Goal: Task Accomplishment & Management: Complete application form

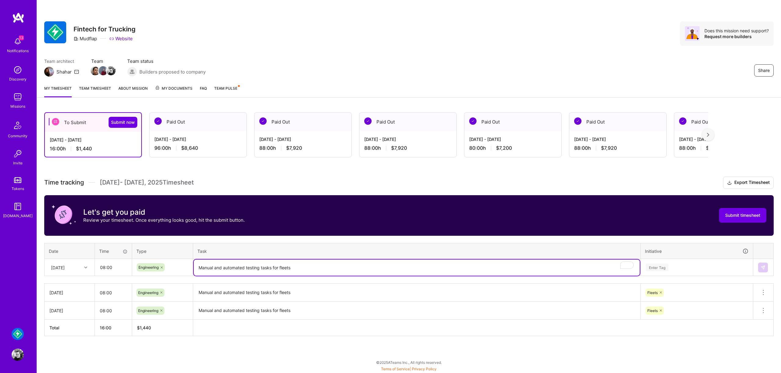
scroll to position [30, 0]
click at [722, 265] on div "Enter Tag" at bounding box center [697, 268] width 112 height 16
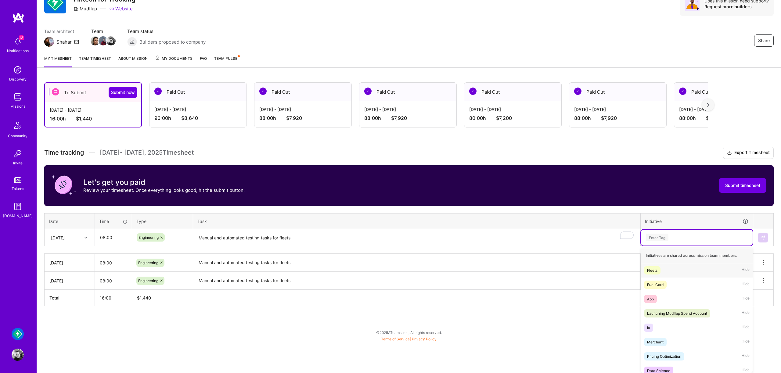
click at [662, 271] on div "Fleets Hide" at bounding box center [697, 270] width 112 height 14
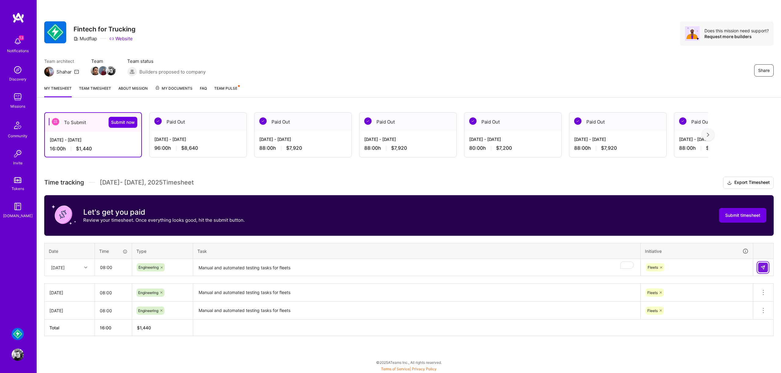
click at [762, 266] on img at bounding box center [763, 267] width 5 height 5
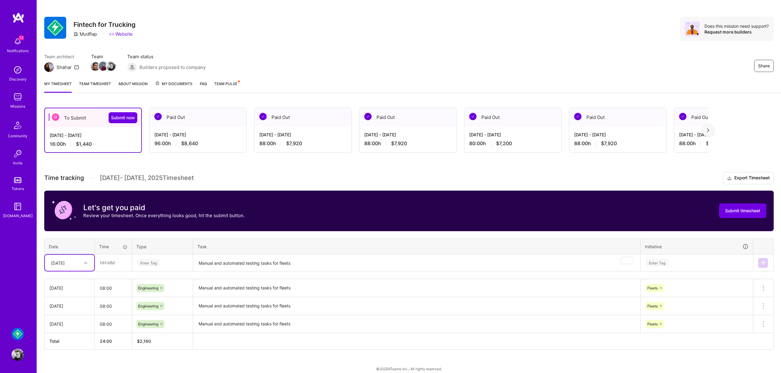
scroll to position [11, 0]
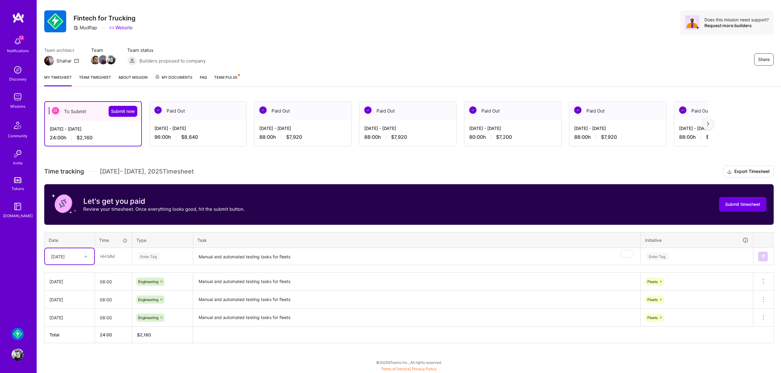
click at [65, 257] on div "[DATE]" at bounding box center [58, 256] width 14 height 6
click at [74, 306] on div "[DATE]" at bounding box center [69, 310] width 49 height 11
click at [159, 253] on div "Enter Tag" at bounding box center [148, 256] width 23 height 9
click at [160, 320] on span "Engineering" at bounding box center [148, 319] width 26 height 8
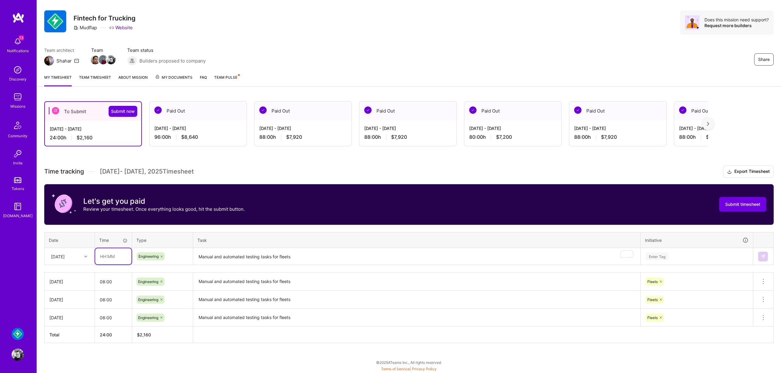
click at [99, 254] on input "text" at bounding box center [113, 256] width 36 height 16
type input "08:00"
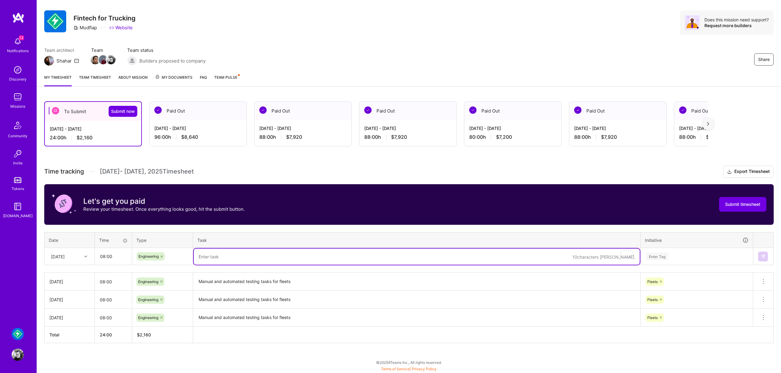
paste textarea "Manual and automated testing tasks for fleets"
type textarea "Manual and automated testing tasks for fleets"
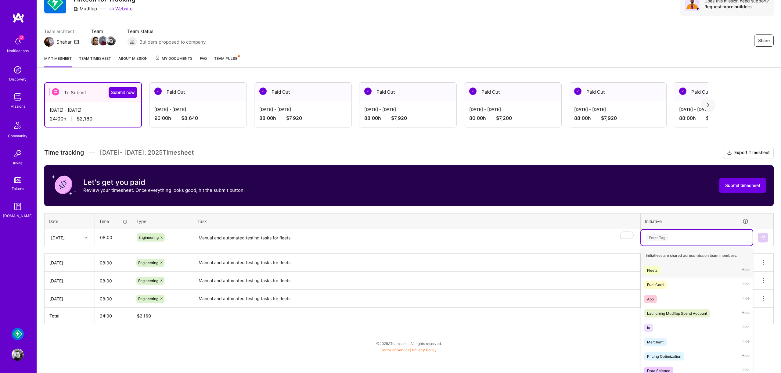
click at [705, 246] on div "option Fleets, selected. option Fleets focused, 1 of 23. 23 results available. …" at bounding box center [697, 238] width 112 height 16
click at [674, 268] on div "Fleets Hide" at bounding box center [697, 270] width 112 height 14
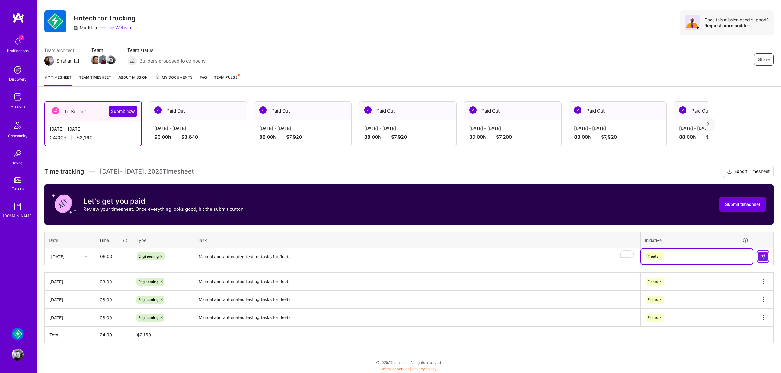
click at [763, 255] on img at bounding box center [763, 256] width 5 height 5
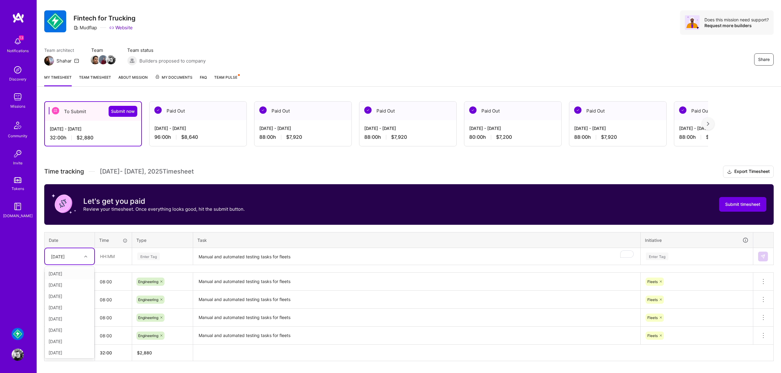
click at [71, 260] on div "[DATE]" at bounding box center [65, 256] width 34 height 10
click at [72, 329] on div "[DATE]" at bounding box center [69, 330] width 49 height 11
drag, startPoint x: 98, startPoint y: 256, endPoint x: 103, endPoint y: 258, distance: 5.7
click at [98, 256] on input "text" at bounding box center [113, 256] width 36 height 16
type input "08:00"
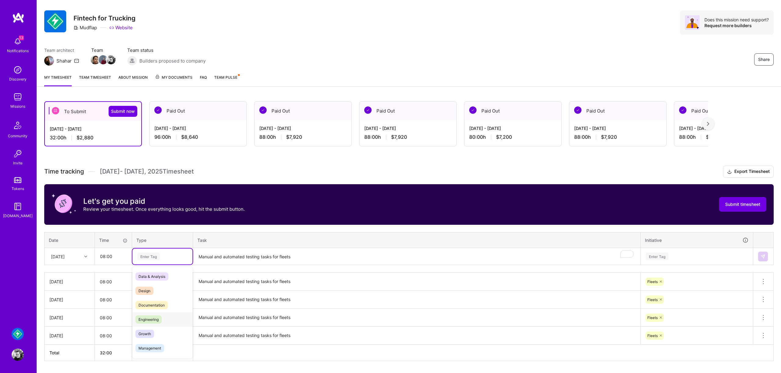
click at [149, 321] on span "Engineering" at bounding box center [148, 319] width 26 height 8
click at [236, 252] on textarea "Manual and automated testing tasks for fleets" at bounding box center [417, 257] width 446 height 16
click at [247, 258] on textarea "To enrich screen reader interactions, please activate Accessibility in Grammarl…" at bounding box center [417, 257] width 446 height 16
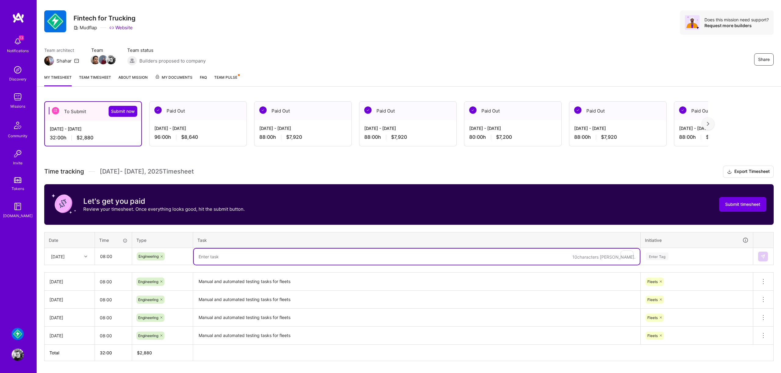
paste textarea "Manual and automated testing tasks for fleets"
type textarea "Manual and automated testing tasks for fleets"
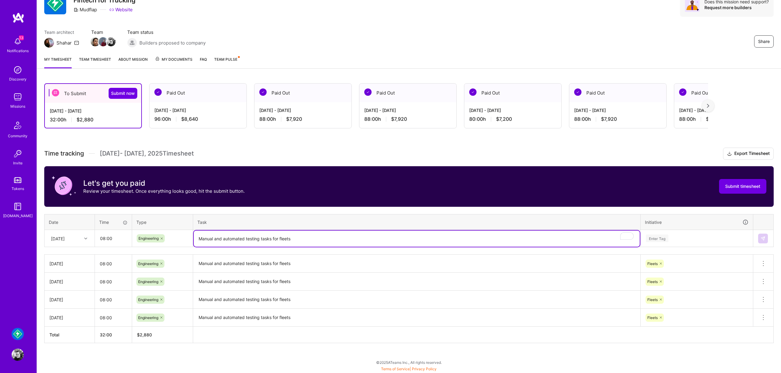
click at [666, 247] on div "Enter Tag" at bounding box center [697, 239] width 112 height 16
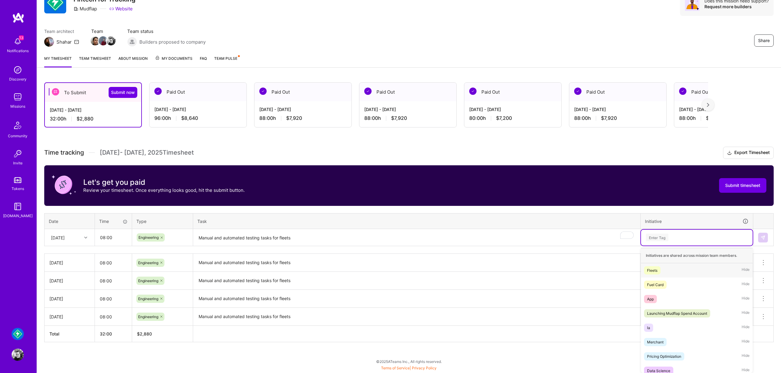
drag, startPoint x: 665, startPoint y: 268, endPoint x: 732, endPoint y: 251, distance: 69.5
click at [665, 268] on div "Fleets Hide" at bounding box center [697, 270] width 112 height 14
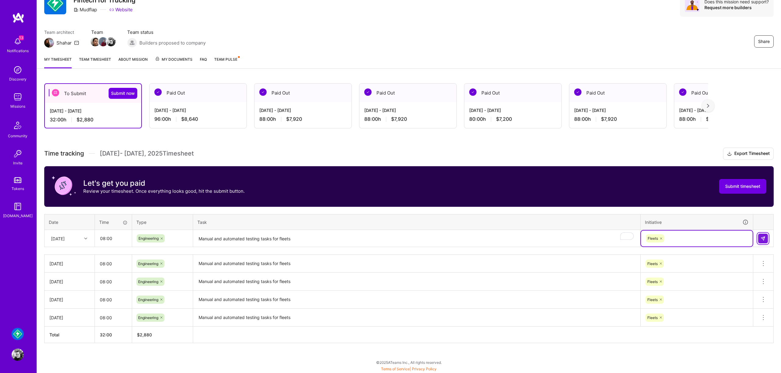
click at [761, 238] on img at bounding box center [763, 238] width 5 height 5
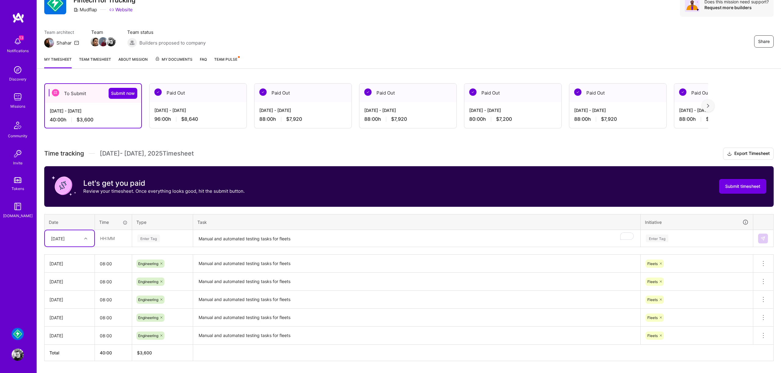
click at [82, 236] on div at bounding box center [86, 239] width 9 height 8
click at [70, 323] on div "[DATE]" at bounding box center [69, 323] width 49 height 11
click at [119, 236] on input "text" at bounding box center [113, 238] width 36 height 16
paste input "text"
type input "08:00"
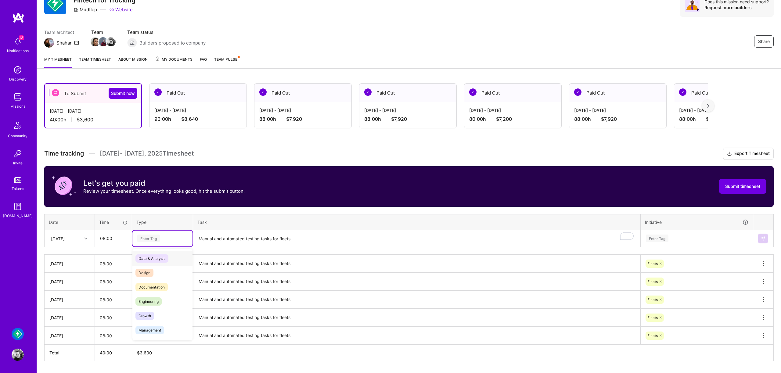
click at [162, 239] on div "Enter Tag" at bounding box center [163, 239] width 52 height 8
click at [156, 304] on span "Engineering" at bounding box center [148, 301] width 26 height 8
drag, startPoint x: 247, startPoint y: 225, endPoint x: 244, endPoint y: 230, distance: 6.6
click at [247, 225] on th "Task" at bounding box center [417, 222] width 448 height 16
click at [240, 237] on textarea "Manual and automated testing tasks for fleets" at bounding box center [417, 239] width 446 height 16
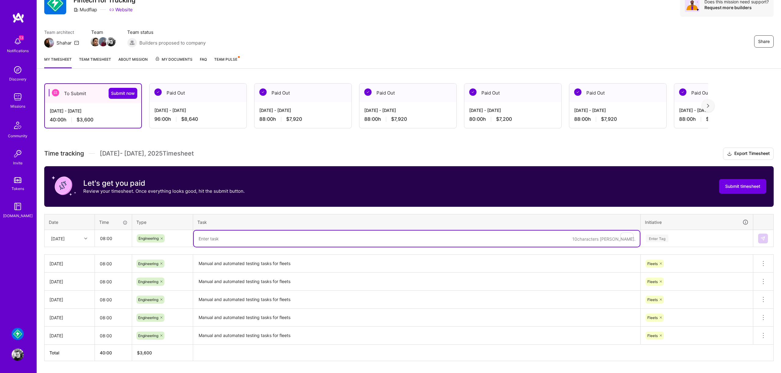
paste textarea "Manual and automated testing tasks for fleets"
type textarea "Manual and automated testing tasks for fleets"
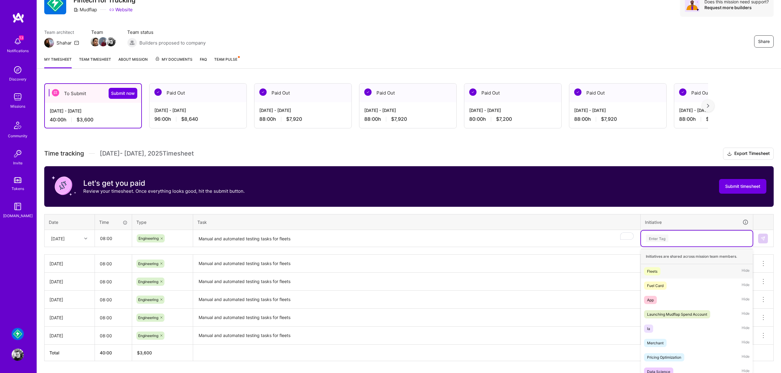
scroll to position [32, 0]
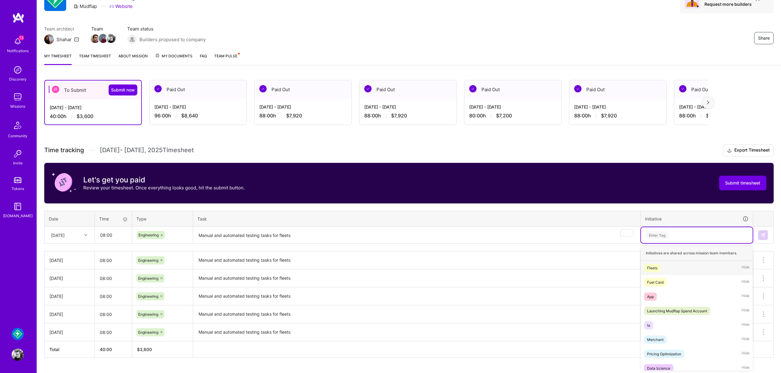
click at [686, 239] on div "Enter Tag" at bounding box center [697, 235] width 112 height 16
click at [664, 269] on div "Fleets Hide" at bounding box center [697, 268] width 112 height 14
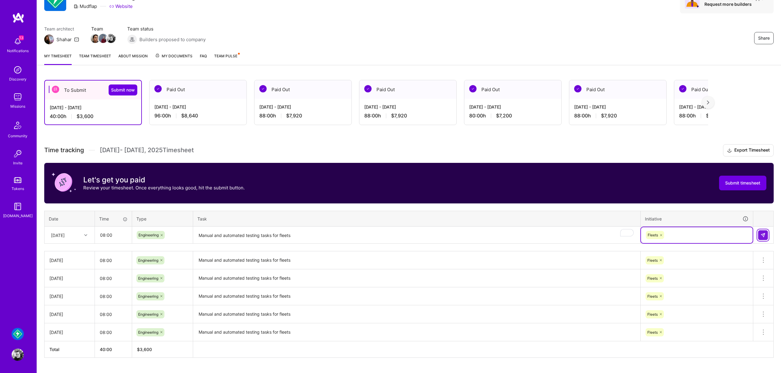
click at [760, 236] on button at bounding box center [763, 235] width 10 height 10
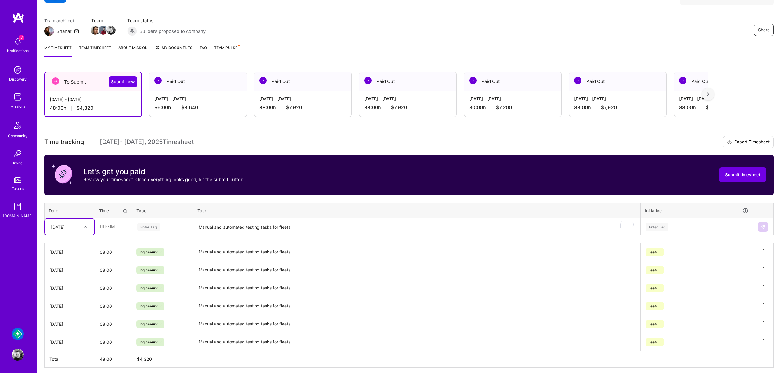
scroll to position [65, 0]
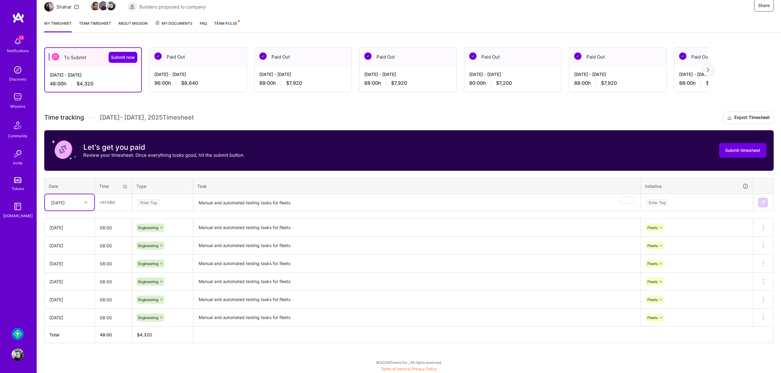
click at [65, 202] on div "[DATE]" at bounding box center [58, 202] width 14 height 6
click at [76, 286] on div "[DATE]" at bounding box center [69, 289] width 49 height 11
click at [121, 200] on input "text" at bounding box center [113, 202] width 36 height 16
type input "08:00"
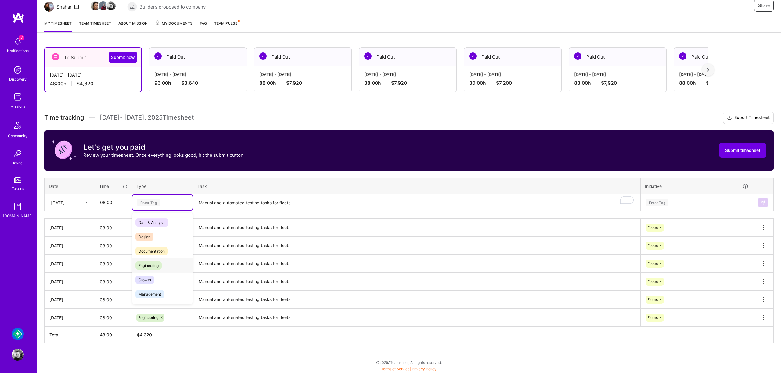
drag, startPoint x: 156, startPoint y: 265, endPoint x: 184, endPoint y: 249, distance: 32.5
click at [157, 265] on span "Engineering" at bounding box center [148, 265] width 26 height 8
click at [261, 198] on textarea "Manual and automated testing tasks for fleets" at bounding box center [417, 203] width 446 height 16
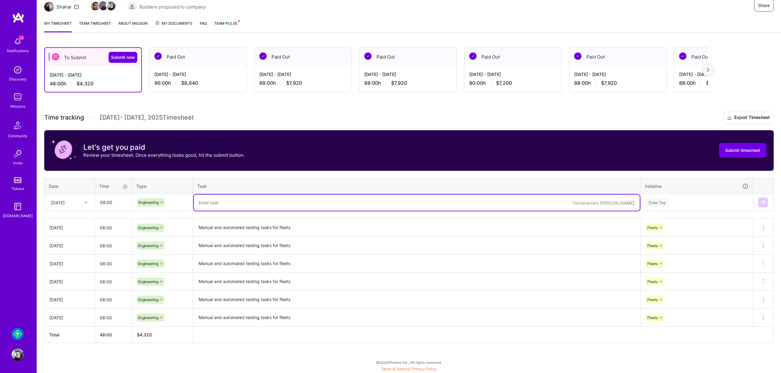
paste textarea "Manual and automated testing tasks for fleets"
type textarea "Manual and automated testing tasks for fleets"
click at [687, 203] on div "Enter Tag" at bounding box center [696, 203] width 103 height 8
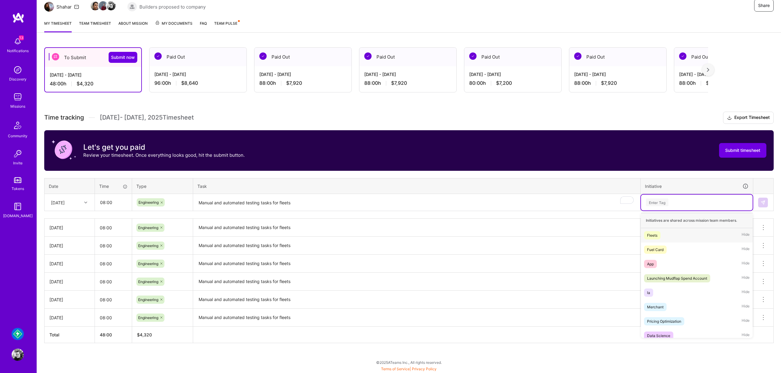
click at [666, 236] on div "Fleets Hide" at bounding box center [697, 235] width 112 height 14
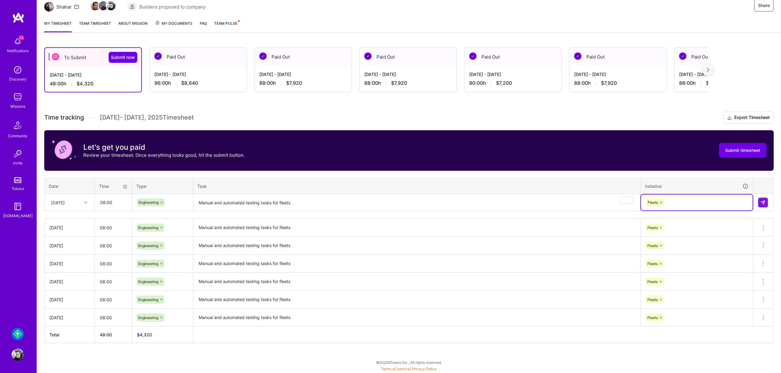
click at [776, 202] on div "To Submit Submit now [DATE] - [DATE] 48:00 h $4,320 Paid Out [DATE] - [DATE] 96…" at bounding box center [409, 206] width 744 height 333
click at [767, 200] on button at bounding box center [763, 203] width 10 height 10
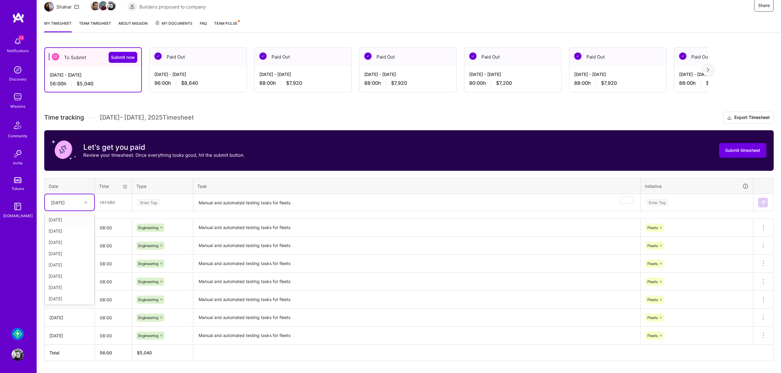
click at [65, 205] on div "[DATE]" at bounding box center [58, 202] width 14 height 6
click at [73, 277] on div "[DATE]" at bounding box center [69, 279] width 49 height 11
click at [116, 204] on input "text" at bounding box center [113, 202] width 36 height 16
click at [114, 198] on input "text" at bounding box center [113, 202] width 36 height 16
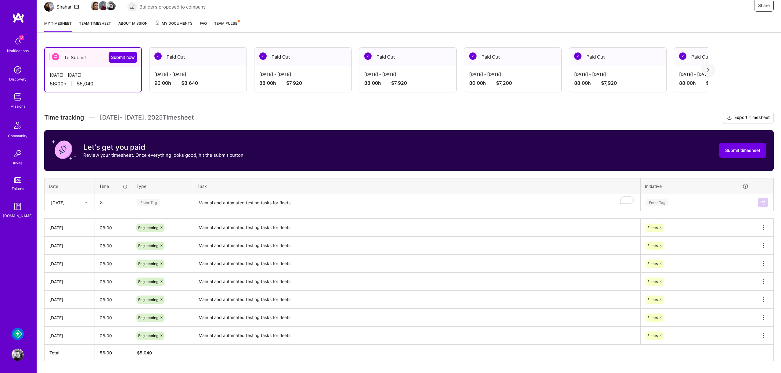
type input "08:00"
click at [162, 265] on span "Engineering" at bounding box center [148, 265] width 26 height 8
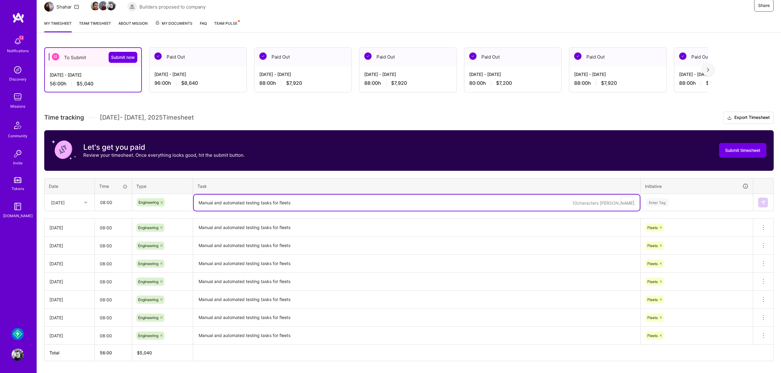
click at [235, 204] on textarea "Manual and automated testing tasks for fleets" at bounding box center [417, 203] width 446 height 16
paste textarea "Manual and automated testing tasks for fleets"
type textarea "Manual and automated testing tasks for fleets"
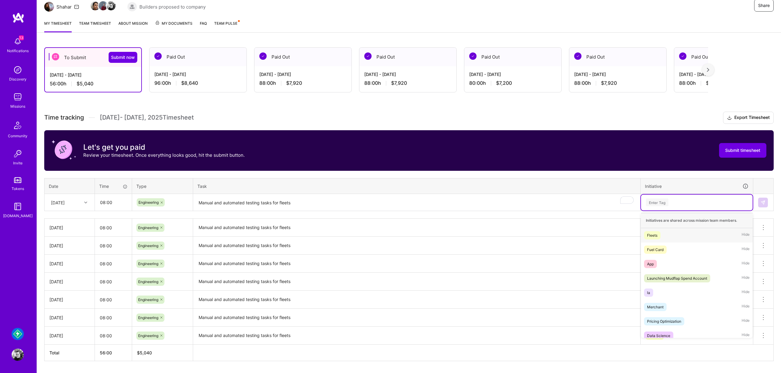
click at [653, 205] on div "Enter Tag" at bounding box center [657, 202] width 23 height 9
click at [658, 236] on span "Fleets" at bounding box center [652, 235] width 16 height 8
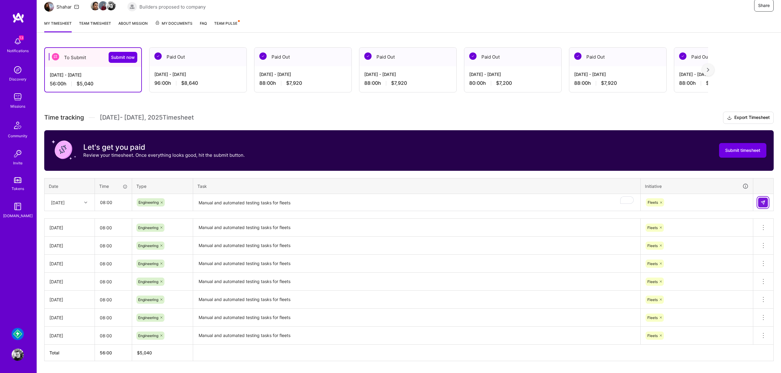
click at [764, 205] on button at bounding box center [763, 203] width 10 height 10
click at [74, 204] on div "[DATE]" at bounding box center [65, 202] width 34 height 10
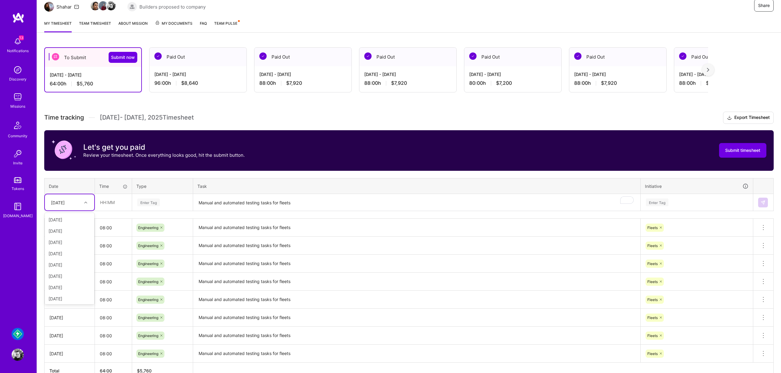
scroll to position [69, 0]
click at [78, 273] on div "[DATE]" at bounding box center [69, 274] width 49 height 11
click at [113, 201] on input "text" at bounding box center [113, 202] width 36 height 16
type input "08:00"
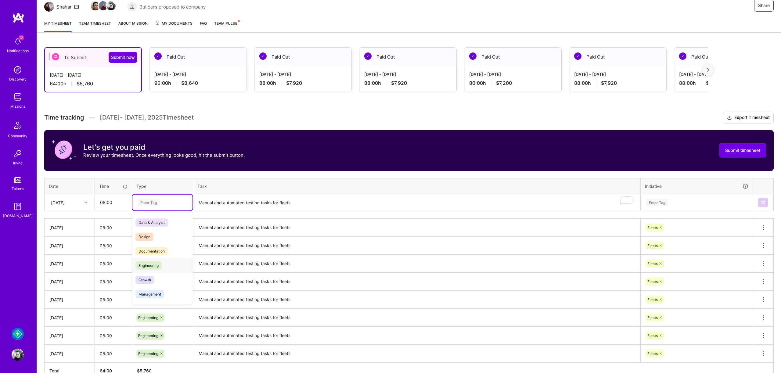
click at [139, 267] on span "Engineering" at bounding box center [148, 265] width 26 height 8
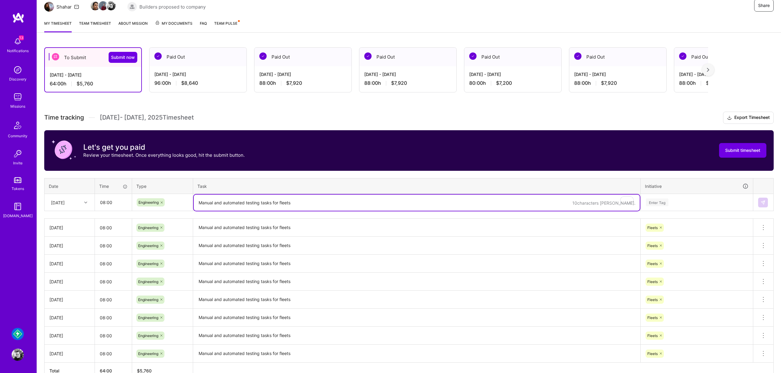
drag, startPoint x: 238, startPoint y: 197, endPoint x: 283, endPoint y: 206, distance: 46.6
click at [238, 197] on textarea "Manual and automated testing tasks for fleets" at bounding box center [417, 203] width 446 height 16
paste textarea "Manual and automated testing tasks for fleets"
type textarea "Manual and automated testing tasks for fleets"
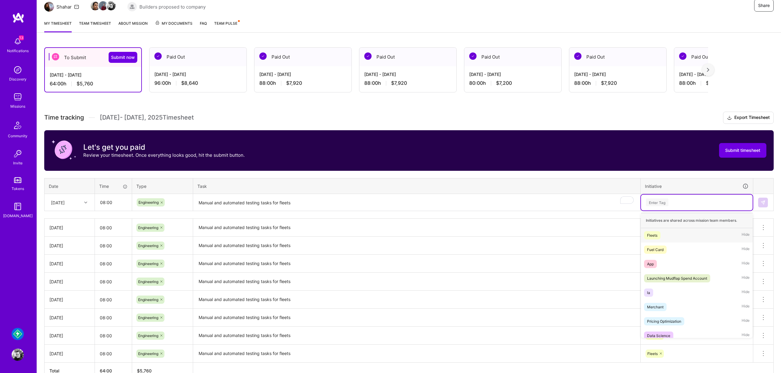
click at [654, 202] on div "Enter Tag" at bounding box center [657, 202] width 23 height 9
drag, startPoint x: 663, startPoint y: 233, endPoint x: 670, endPoint y: 229, distance: 7.4
click at [663, 233] on div "Fleets Hide" at bounding box center [697, 235] width 112 height 14
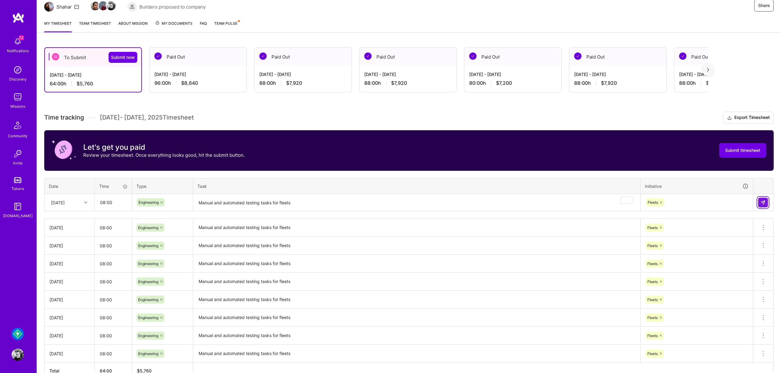
click at [762, 204] on img at bounding box center [763, 202] width 5 height 5
click at [59, 206] on div "[DATE]" at bounding box center [65, 202] width 34 height 10
click at [65, 287] on div "[DATE]" at bounding box center [69, 286] width 49 height 11
click at [118, 207] on input "text" at bounding box center [113, 202] width 36 height 16
type input "08:00"
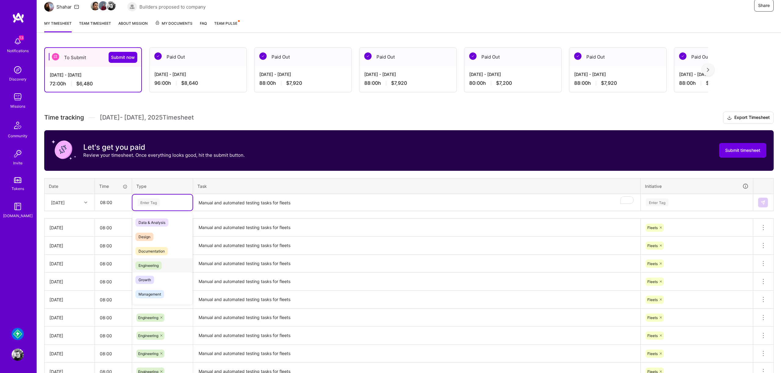
drag, startPoint x: 155, startPoint y: 264, endPoint x: 159, endPoint y: 254, distance: 11.1
click at [155, 264] on span "Engineering" at bounding box center [148, 265] width 26 height 8
click at [211, 201] on textarea "Manual and automated testing tasks for fleets" at bounding box center [417, 203] width 446 height 16
paste textarea "Manual and automated testing tasks for fleets"
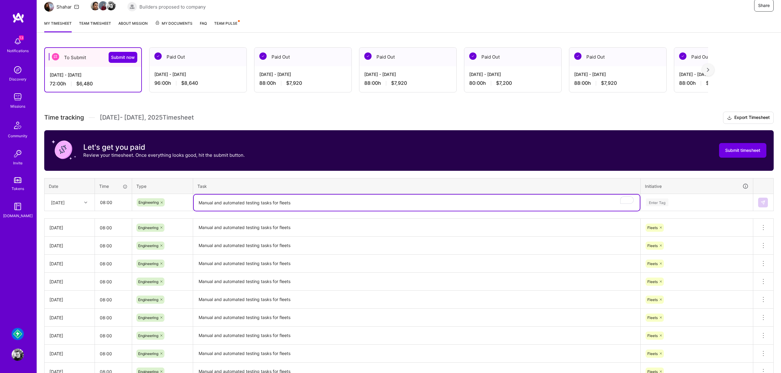
type textarea "Manual and automated testing tasks for fleets"
drag, startPoint x: 665, startPoint y: 205, endPoint x: 664, endPoint y: 211, distance: 6.0
click at [665, 205] on div "Enter Tag" at bounding box center [657, 202] width 23 height 9
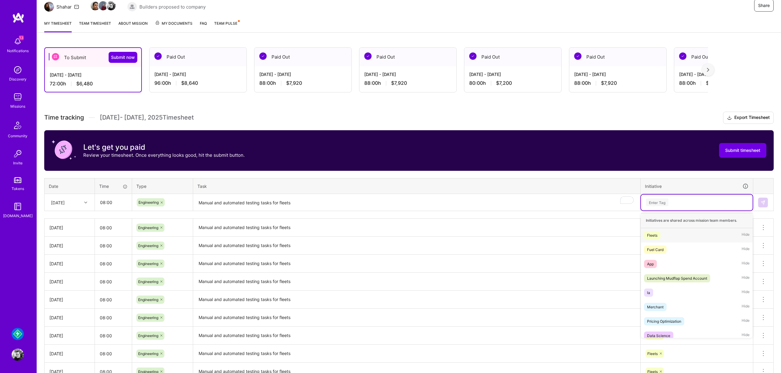
click at [663, 240] on div "Fleets Hide" at bounding box center [697, 235] width 112 height 14
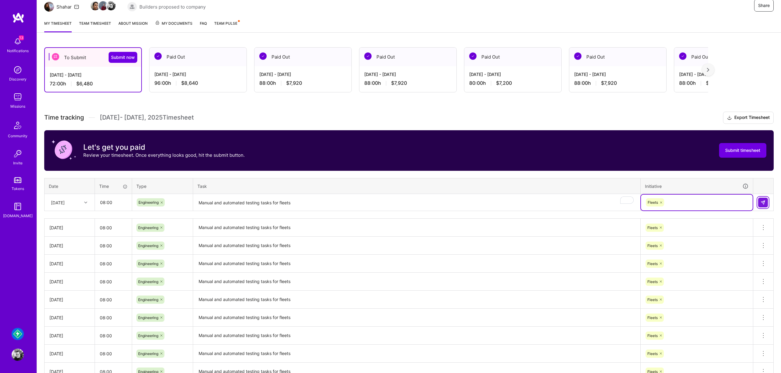
click at [766, 200] on button at bounding box center [763, 203] width 10 height 10
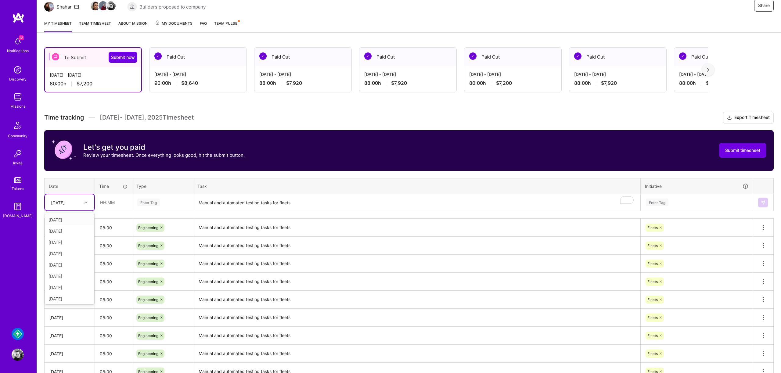
click at [83, 205] on div at bounding box center [86, 203] width 9 height 8
click at [68, 292] on div "[DATE]" at bounding box center [69, 297] width 49 height 11
click at [109, 206] on input "text" at bounding box center [113, 202] width 36 height 16
type input "08:00"
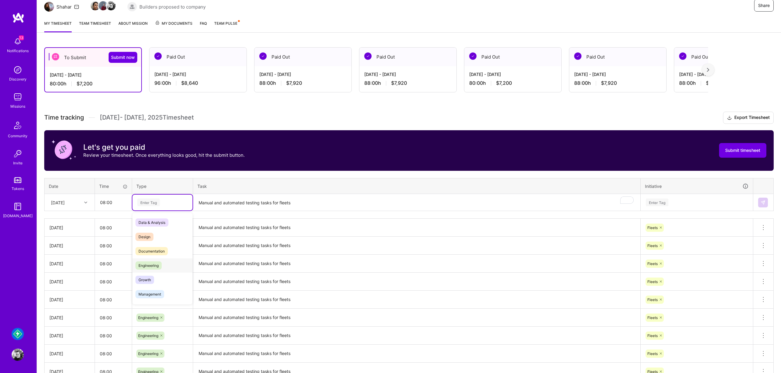
click at [158, 264] on span "Engineering" at bounding box center [148, 265] width 26 height 8
click at [224, 197] on textarea "To enrich screen reader interactions, please activate Accessibility in Grammarl…" at bounding box center [417, 203] width 446 height 16
paste textarea "Manual and automated testing tasks for fleets"
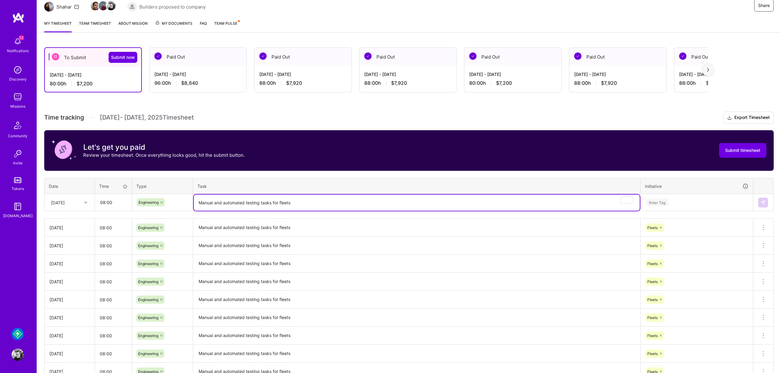
type textarea "Manual and automated testing tasks for fleets"
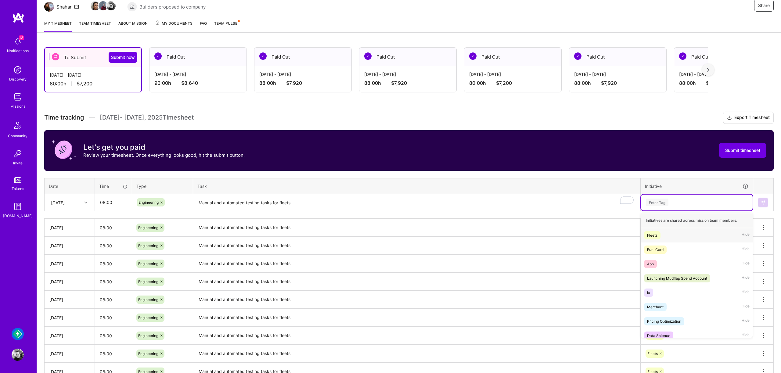
click at [666, 208] on div "Enter Tag" at bounding box center [697, 203] width 112 height 16
click at [661, 236] on div "Fleets Hide" at bounding box center [697, 235] width 112 height 14
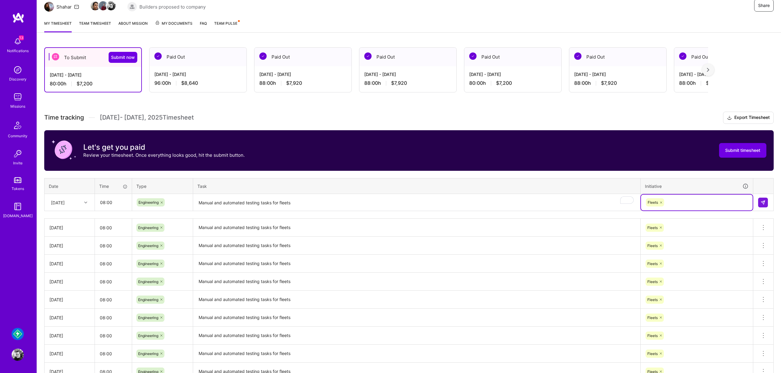
click at [762, 197] on td at bounding box center [763, 202] width 20 height 17
click at [762, 200] on img at bounding box center [763, 202] width 5 height 5
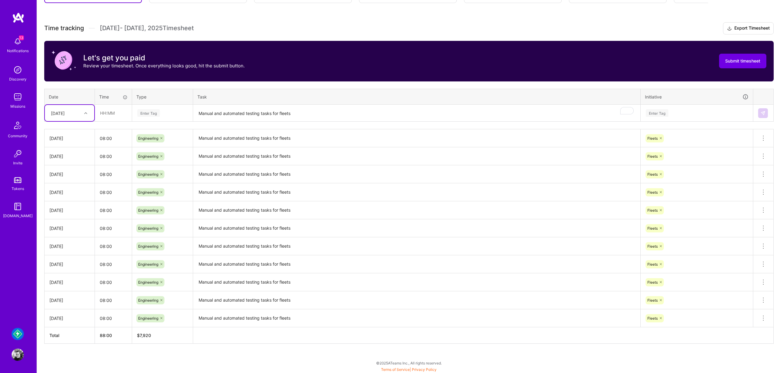
scroll to position [155, 0]
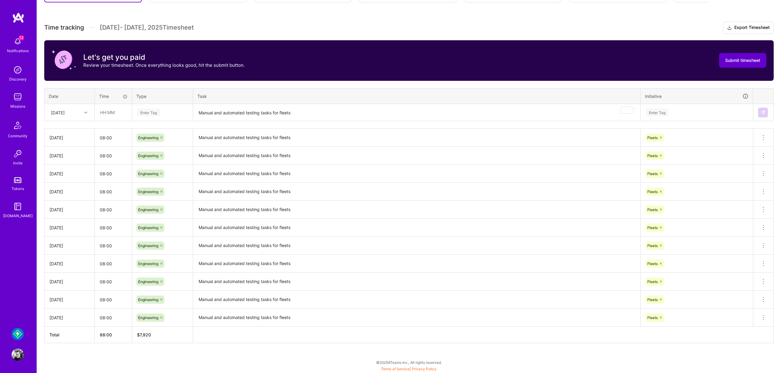
click at [755, 57] on span "Submit timesheet" at bounding box center [742, 60] width 35 height 6
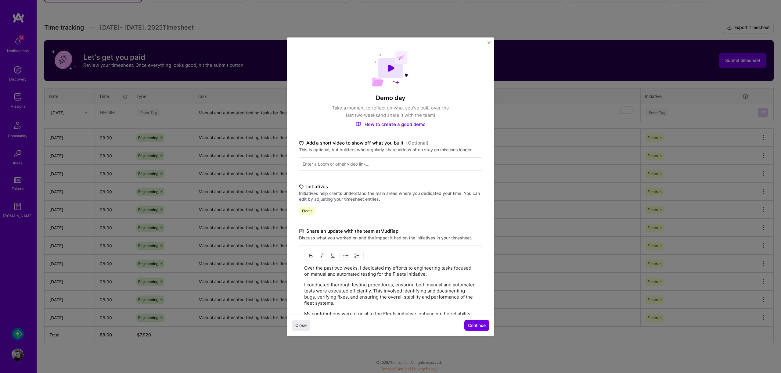
click at [471, 326] on span "Continue" at bounding box center [477, 325] width 18 height 6
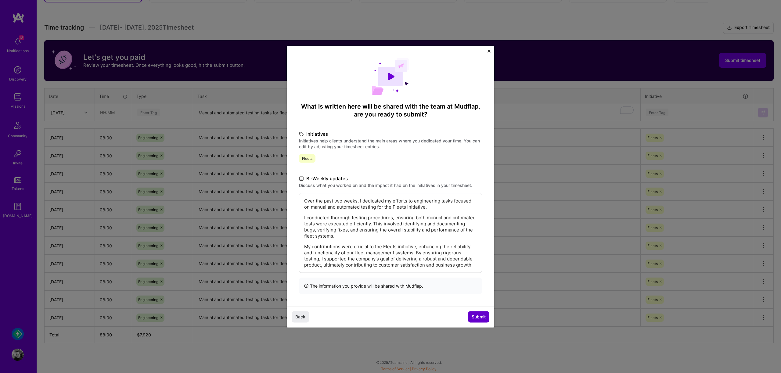
click at [476, 317] on span "Submit" at bounding box center [479, 317] width 14 height 6
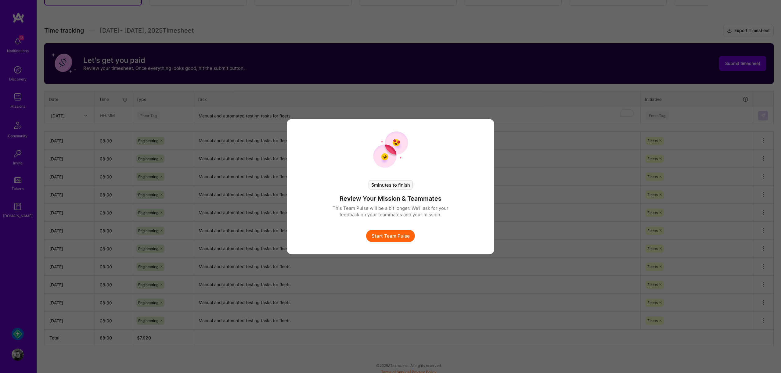
click at [389, 234] on button "Start Team Pulse" at bounding box center [390, 236] width 49 height 12
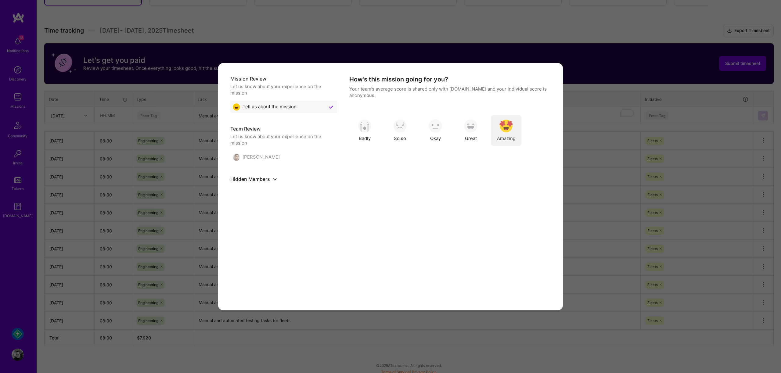
click at [504, 133] on div "Amazing" at bounding box center [506, 130] width 31 height 31
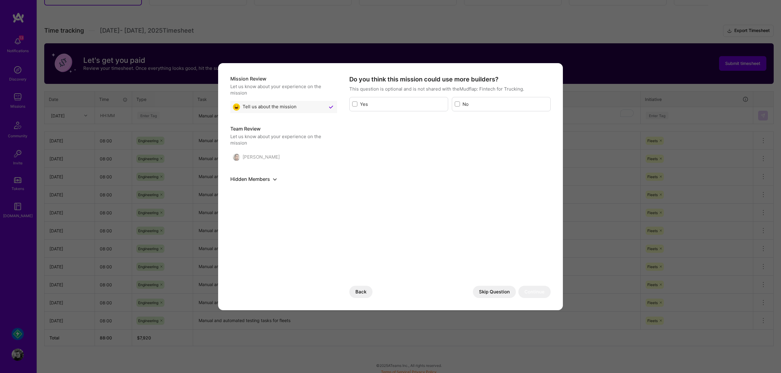
drag, startPoint x: 465, startPoint y: 105, endPoint x: 489, endPoint y: 208, distance: 106.0
click at [465, 106] on label "No" at bounding box center [505, 104] width 85 height 6
click at [460, 106] on input "modal" at bounding box center [458, 104] width 4 height 4
checkbox input "true"
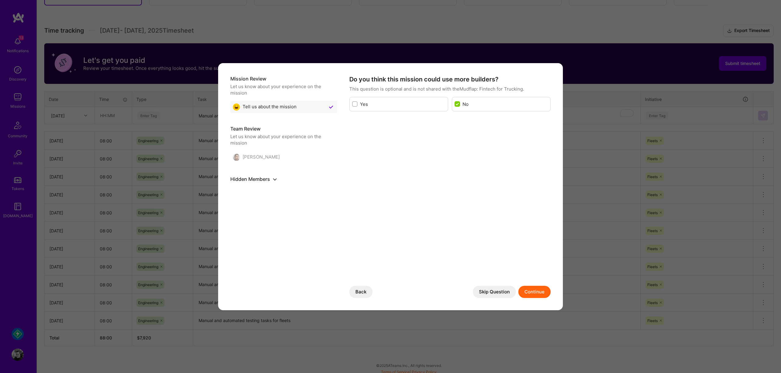
click at [505, 293] on button "Skip Question" at bounding box center [494, 292] width 43 height 12
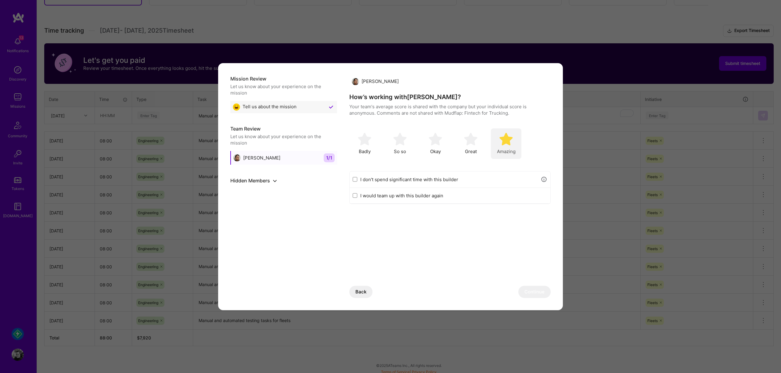
click at [497, 144] on div "Amazing" at bounding box center [506, 143] width 31 height 31
drag, startPoint x: 411, startPoint y: 193, endPoint x: 411, endPoint y: 197, distance: 3.7
click at [411, 193] on label "I would team up with this builder again" at bounding box center [453, 196] width 187 height 6
click at [357, 193] on input "I would team up with this builder again" at bounding box center [355, 195] width 5 height 5
checkbox input "true"
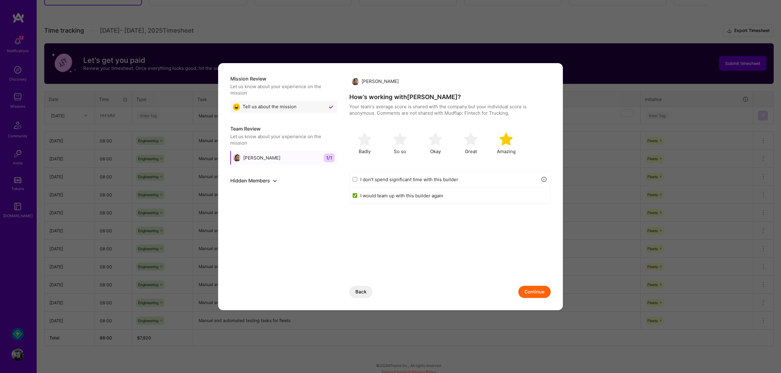
click at [540, 296] on button "Continue" at bounding box center [534, 292] width 32 height 12
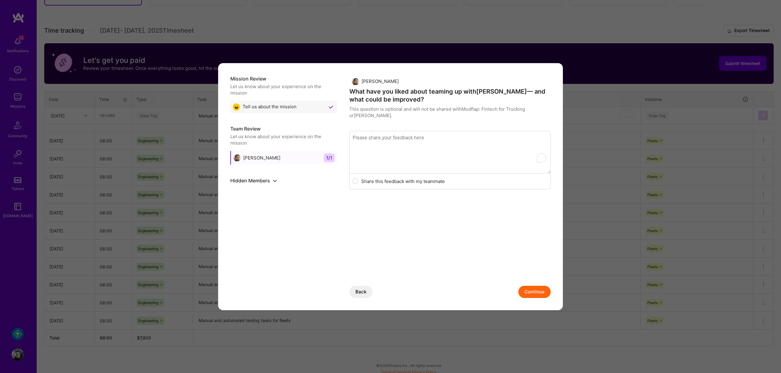
click at [391, 132] on textarea "To enrich screen reader interactions, please activate Accessibility in Grammarl…" at bounding box center [449, 152] width 201 height 43
type textarea "[PERSON_NAME]"
type textarea "It is a pleasure to work with [PERSON_NAME]. He's a good colleague, and an inte…"
